Goal: Task Accomplishment & Management: Manage account settings

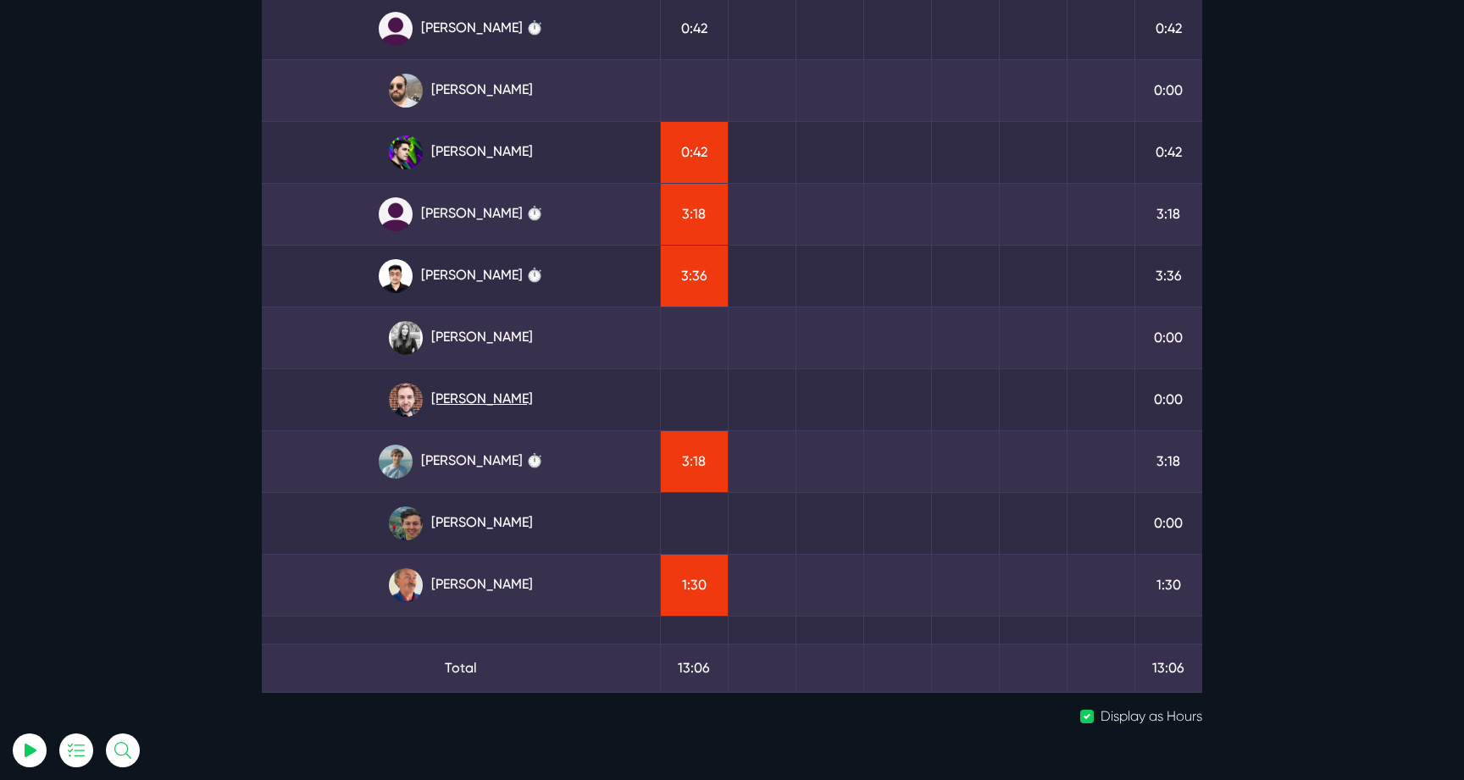
scroll to position [190, 0]
type input "luke@sitegurus.io"
click at [509, 452] on link "Matt Jones ⏱️" at bounding box center [460, 461] width 371 height 34
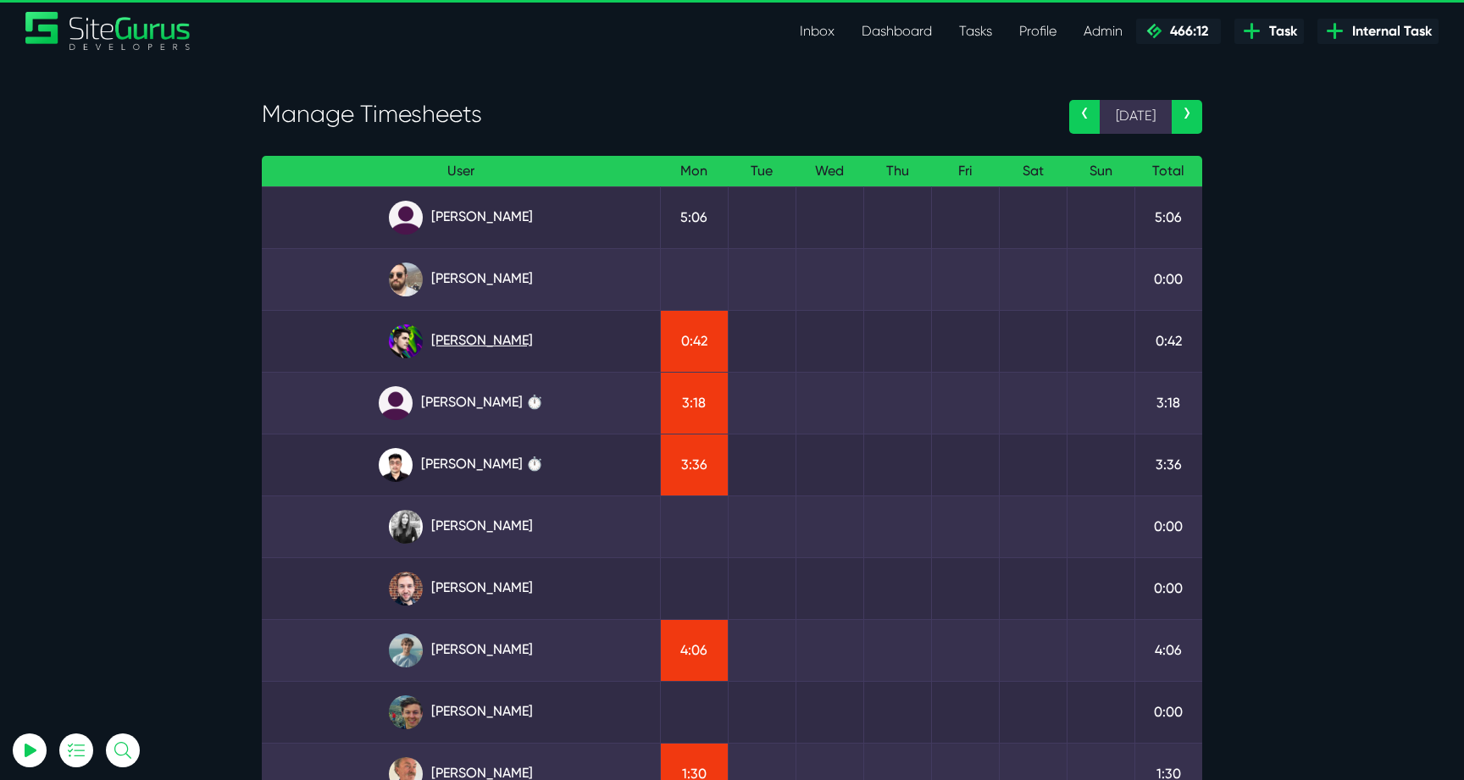
click at [434, 335] on link "[PERSON_NAME]" at bounding box center [460, 342] width 371 height 34
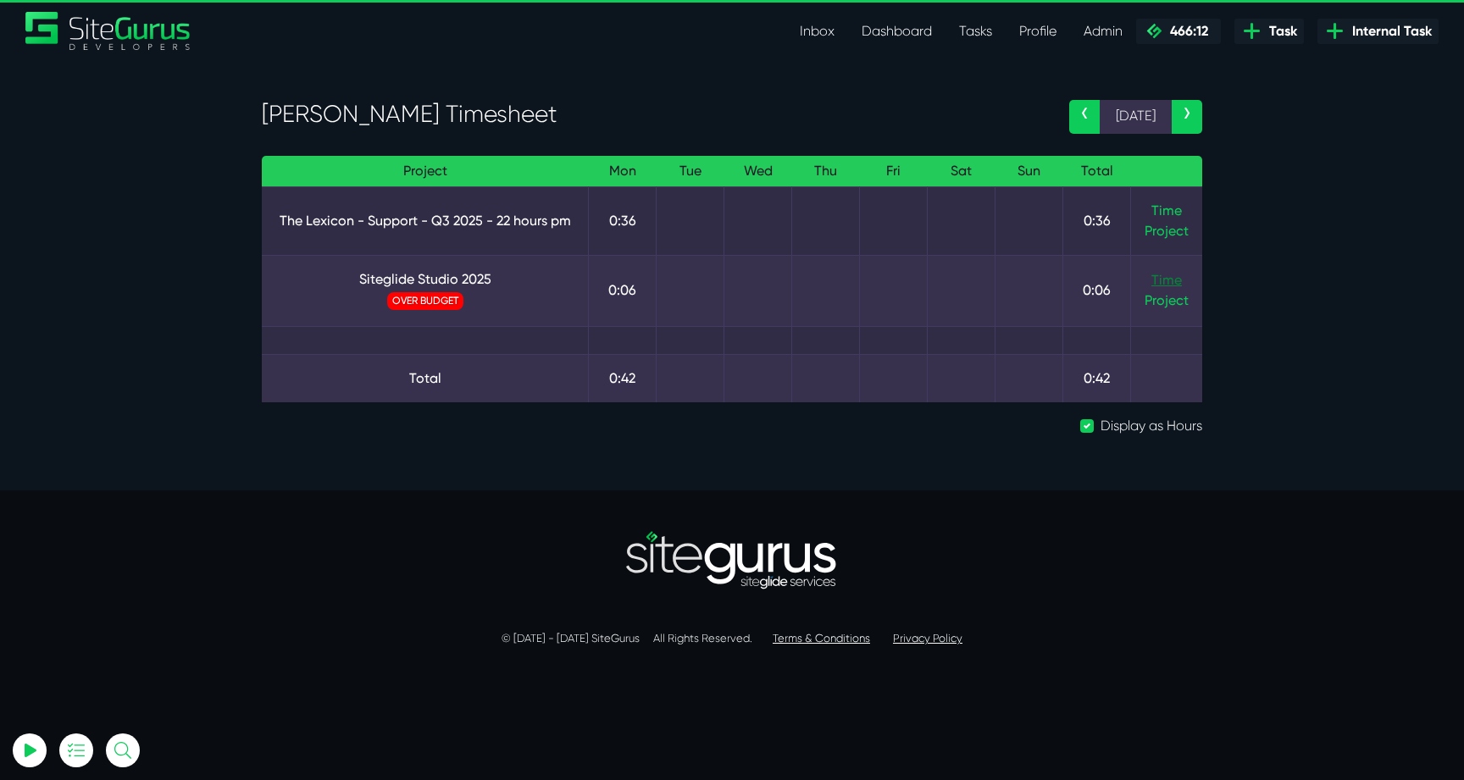
click at [1154, 275] on link "Time" at bounding box center [1167, 280] width 31 height 16
